Goal: Transaction & Acquisition: Purchase product/service

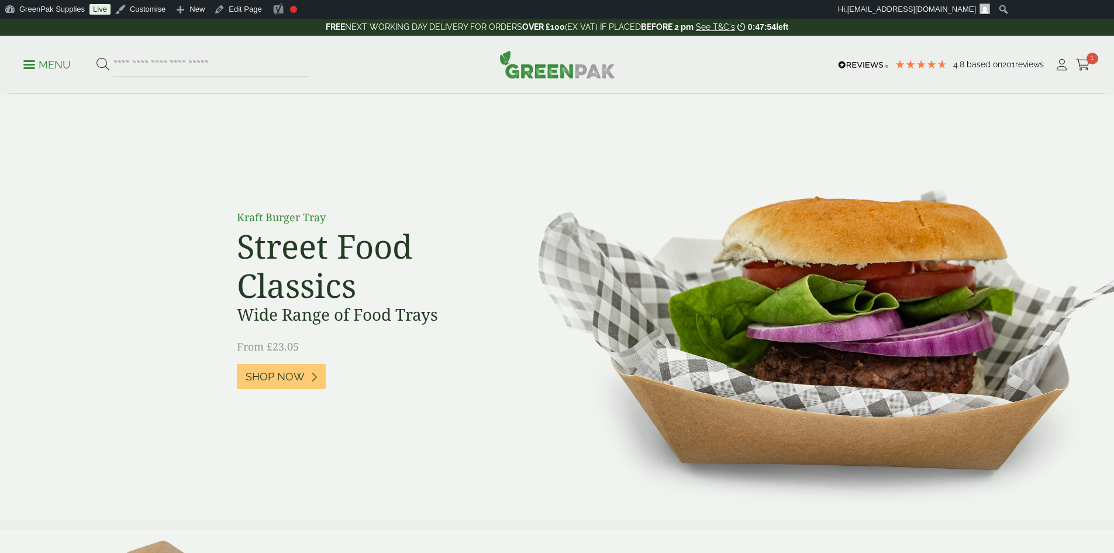
click at [217, 68] on input "search" at bounding box center [211, 65] width 197 height 25
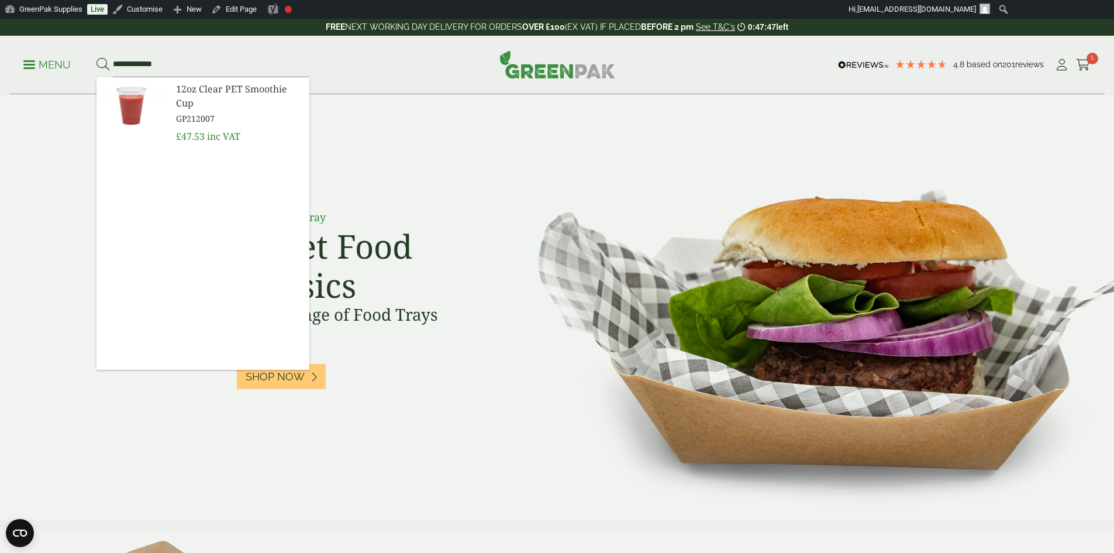
type input "**********"
click at [226, 91] on span "12oz Clear PET Smoothie Cup" at bounding box center [238, 96] width 124 height 28
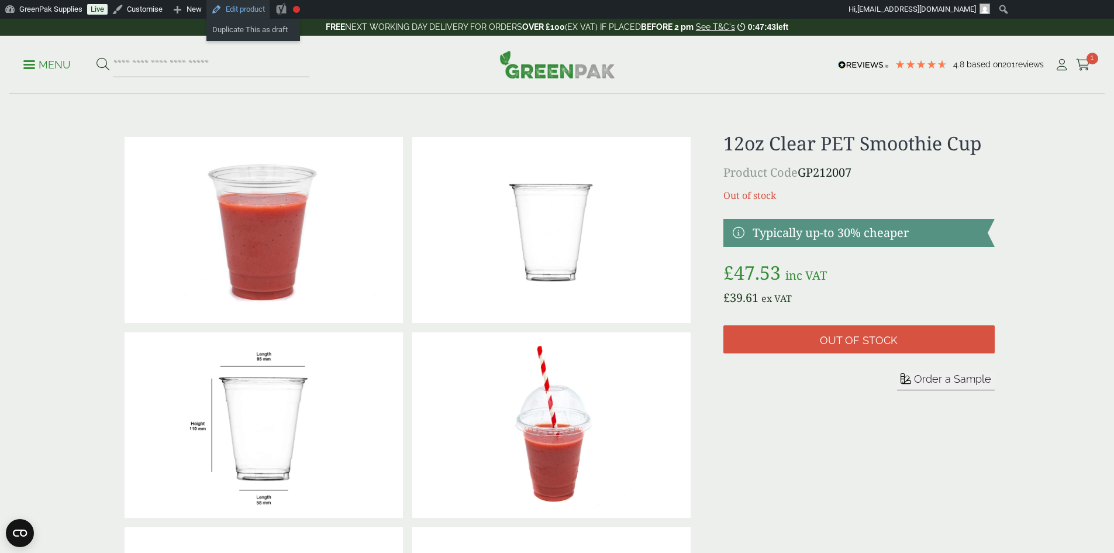
click at [240, 10] on link "Edit product" at bounding box center [237, 9] width 63 height 19
